Goal: Information Seeking & Learning: Learn about a topic

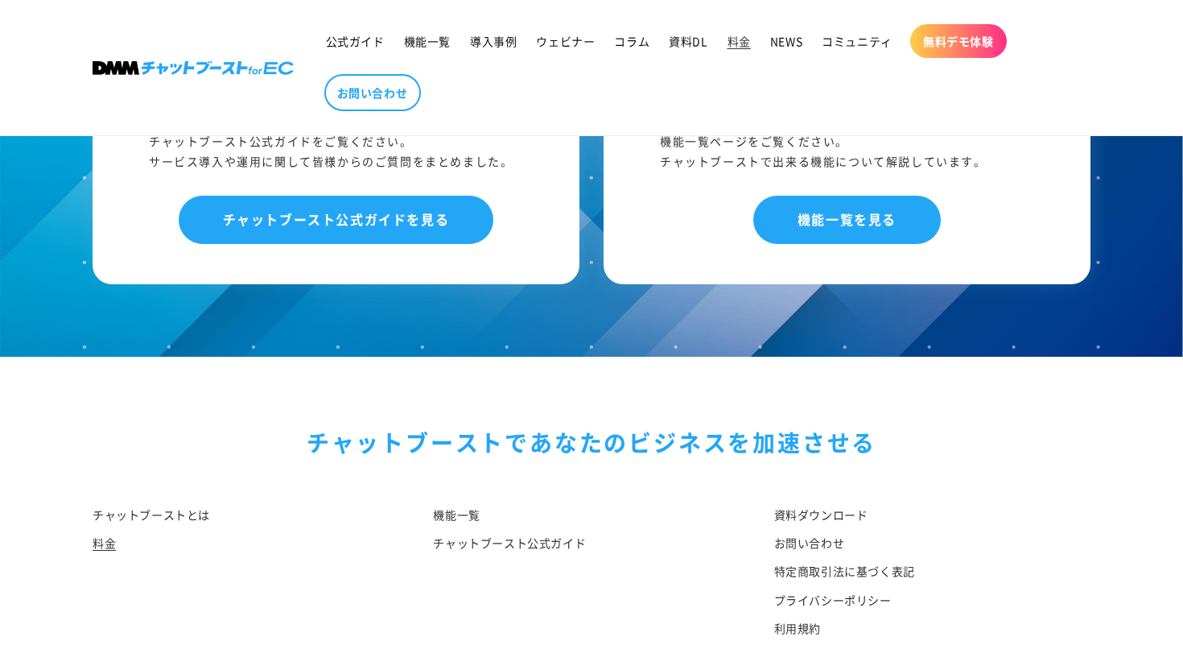
scroll to position [1973, 0]
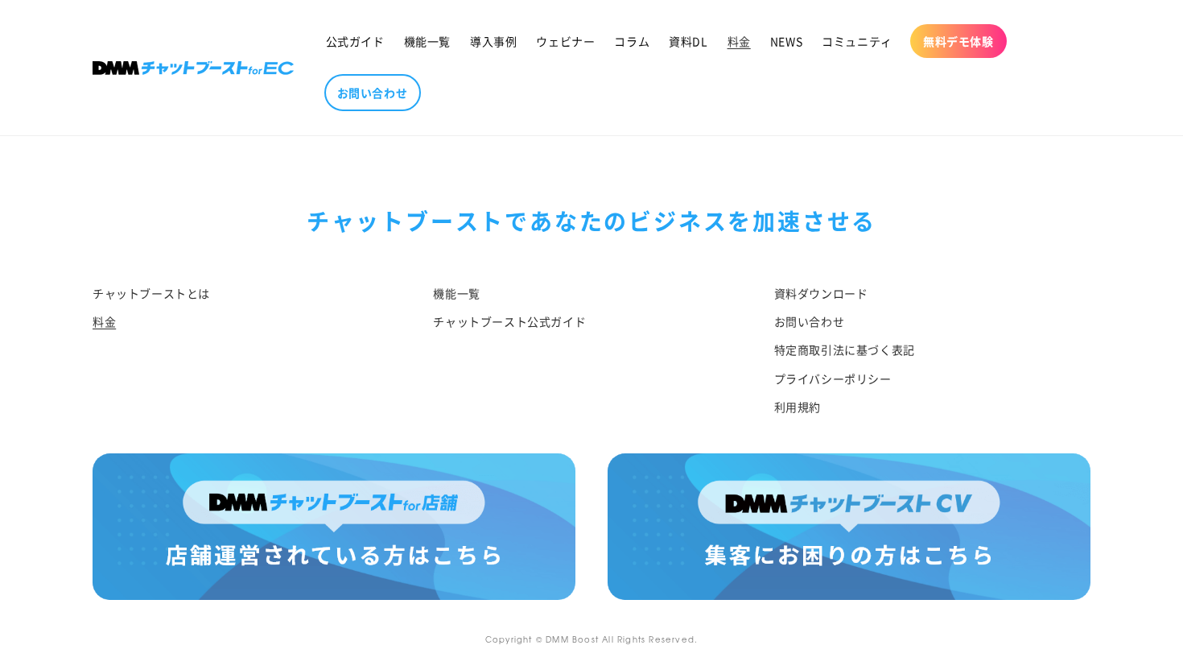
click at [436, 526] on img at bounding box center [334, 526] width 483 height 146
click at [509, 44] on span "導入事例" at bounding box center [493, 41] width 47 height 14
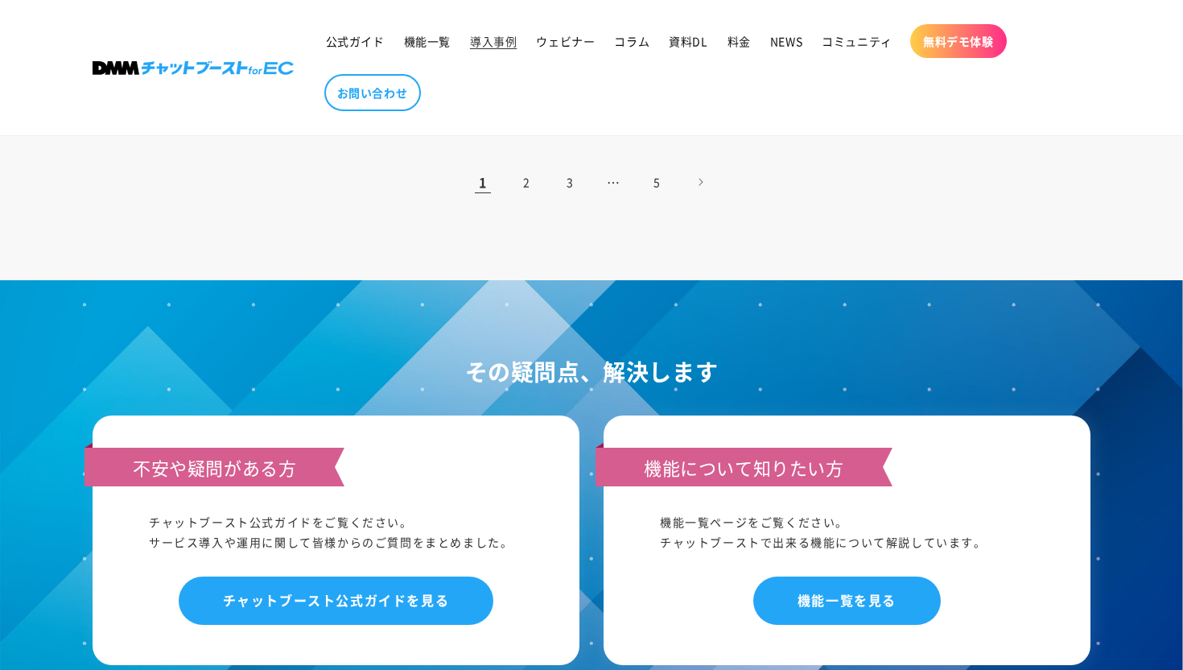
scroll to position [1885, 0]
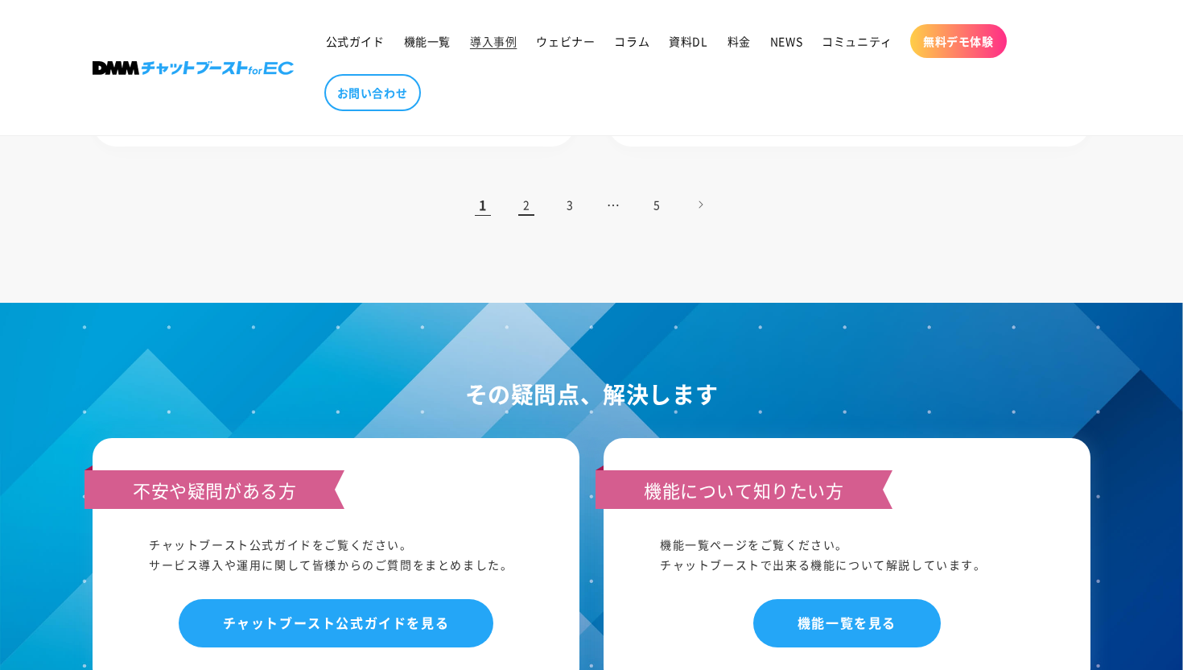
click at [522, 208] on link "2" at bounding box center [526, 204] width 35 height 35
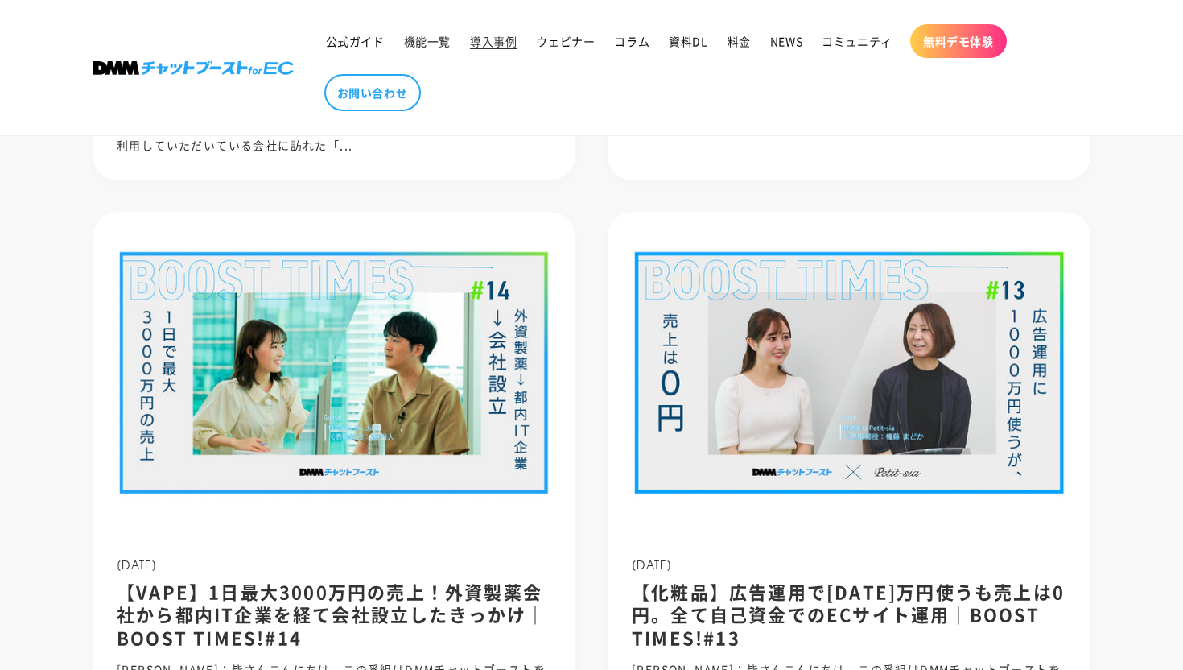
scroll to position [1379, 0]
